Goal: Find contact information: Find contact information

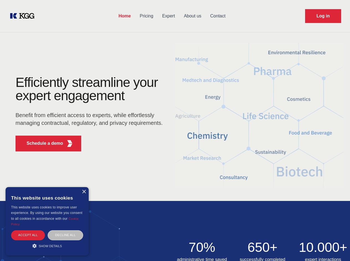
click at [175, 130] on div "Efficiently streamline your expert engagement Benefit from efficient access to …" at bounding box center [91, 116] width 168 height 80
click at [42, 144] on p "Schedule a demo" at bounding box center [45, 143] width 37 height 7
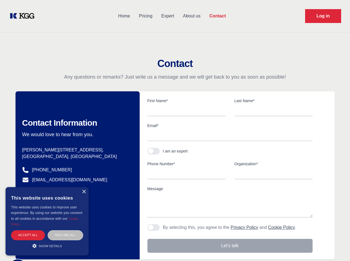
click at [84, 192] on div "× This website uses cookies This website uses cookies to improve user experienc…" at bounding box center [47, 221] width 83 height 68
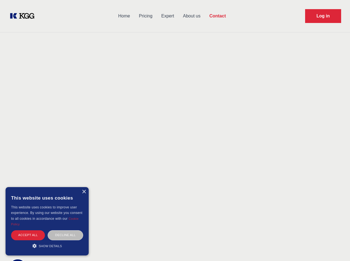
click at [28, 235] on div "Accept all" at bounding box center [28, 235] width 34 height 10
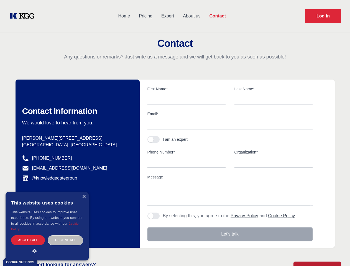
click at [65, 235] on div "Decline all" at bounding box center [65, 240] width 35 height 10
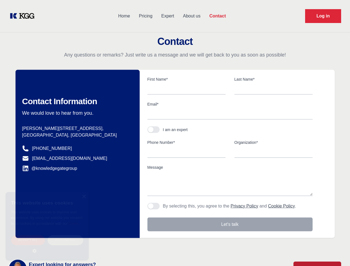
click at [47, 246] on main "Contact Any questions or remarks? Just write us a message and we will get back …" at bounding box center [175, 144] width 350 height 288
